Goal: Task Accomplishment & Management: Manage account settings

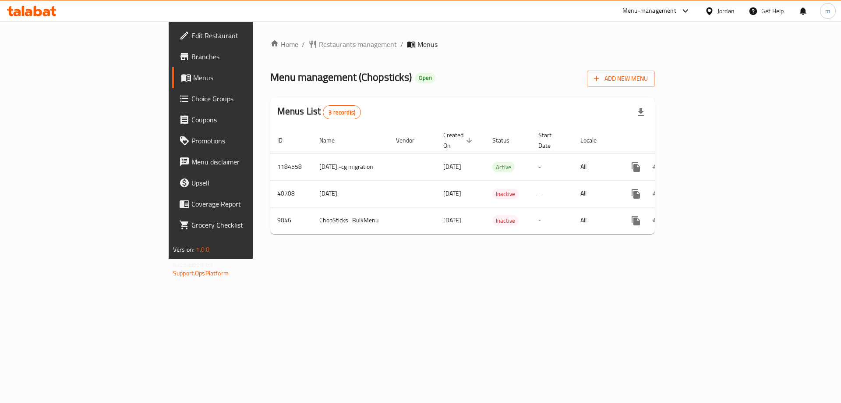
click at [191, 98] on span "Choice Groups" at bounding box center [246, 98] width 111 height 11
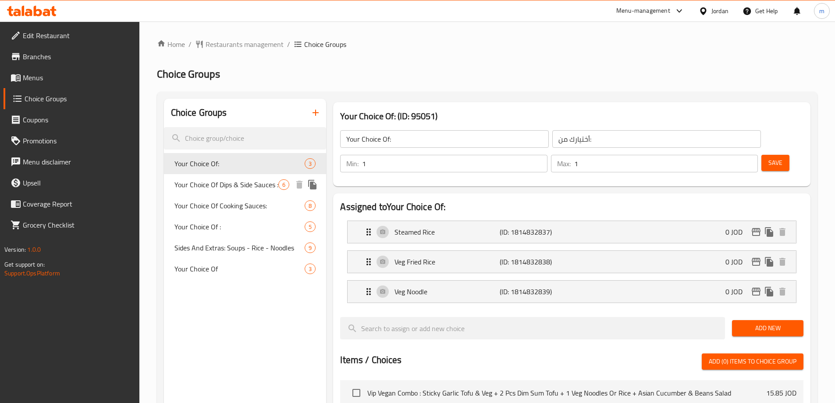
click at [229, 182] on span "Your Choice Of Dips & Side Sauces :" at bounding box center [226, 184] width 104 height 11
type input "Your Choice Of Dips & Side Sauces :"
type input "اختيارك من [DEMOGRAPHIC_DATA] والغموس:"
type input "0"
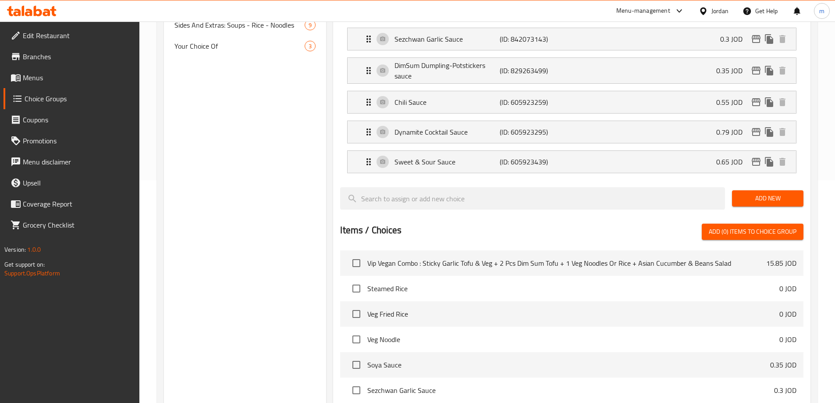
scroll to position [29, 0]
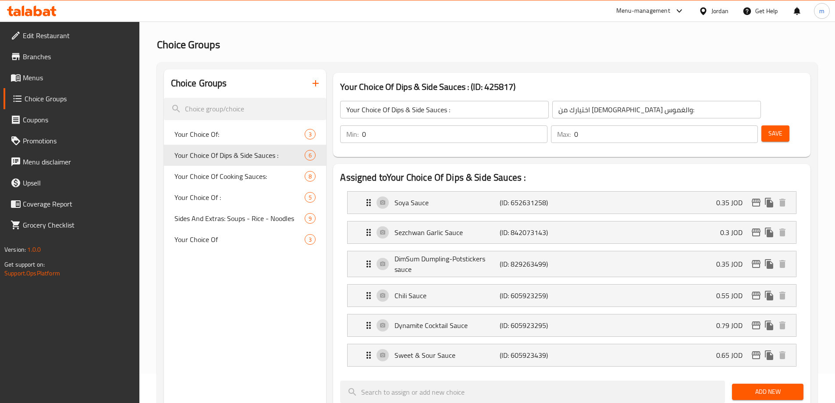
click at [514, 63] on div "Choice Groups Your Choice Of: 3 Your Choice Of Dips & Side Sauces : 6 Your Choi…" at bounding box center [487, 411] width 660 height 698
